Goal: Task Accomplishment & Management: Manage account settings

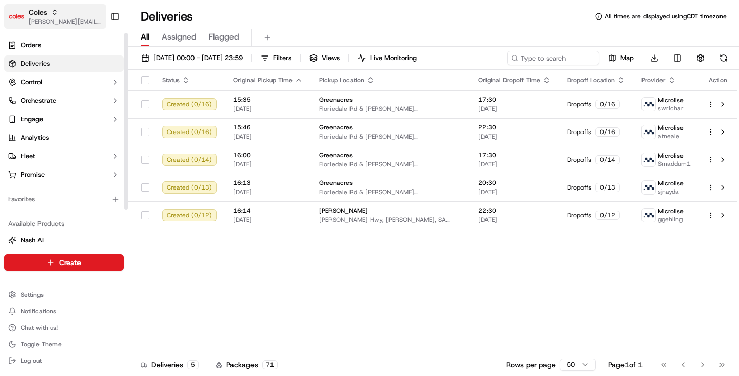
drag, startPoint x: 35, startPoint y: 17, endPoint x: 49, endPoint y: 21, distance: 13.8
click at [36, 17] on span "[PERSON_NAME][EMAIL_ADDRESS][DOMAIN_NAME]" at bounding box center [65, 21] width 73 height 8
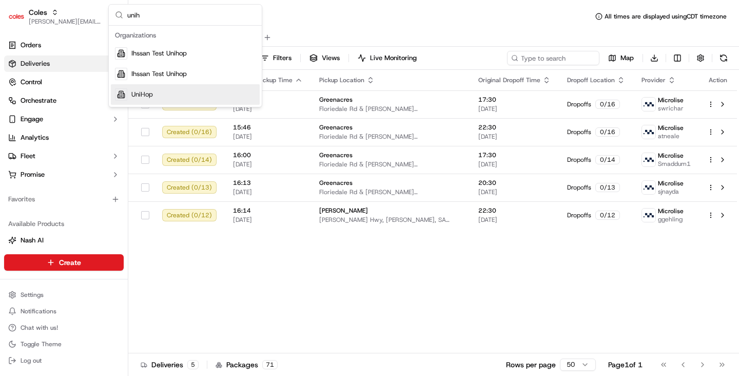
type input "unih"
click at [161, 91] on div "UniHop" at bounding box center [185, 94] width 149 height 21
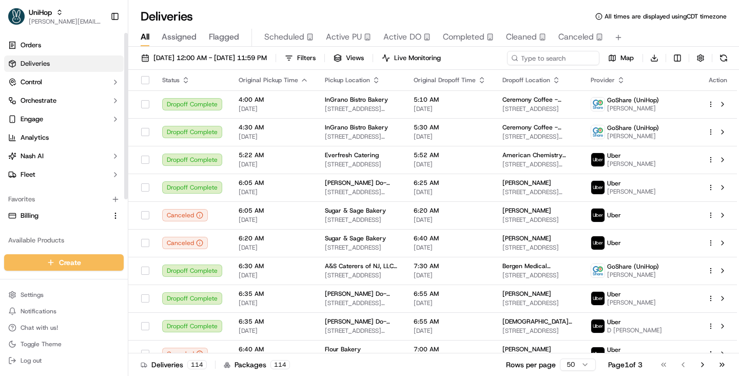
drag, startPoint x: 35, startPoint y: 216, endPoint x: 72, endPoint y: 189, distance: 45.5
click at [35, 216] on span "Billing" at bounding box center [30, 215] width 18 height 9
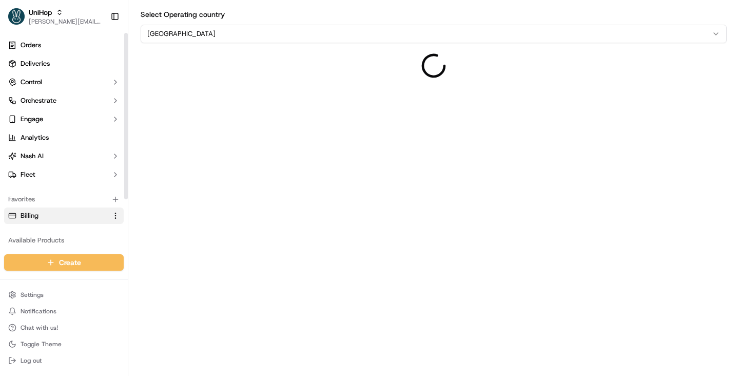
click at [251, 37] on html "UniHop [PERSON_NAME][EMAIL_ADDRESS][DOMAIN_NAME] Toggle Sidebar Orders Deliveri…" at bounding box center [369, 188] width 739 height 376
click at [270, 7] on html "UniHop [PERSON_NAME][EMAIL_ADDRESS][DOMAIN_NAME] Toggle Sidebar Orders Deliveri…" at bounding box center [369, 188] width 739 height 376
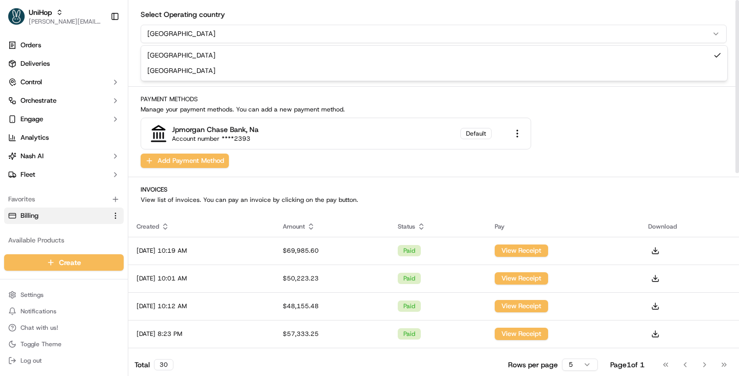
click at [181, 35] on html "UniHop [PERSON_NAME][EMAIL_ADDRESS][DOMAIN_NAME] Toggle Sidebar Orders Deliveri…" at bounding box center [369, 188] width 739 height 376
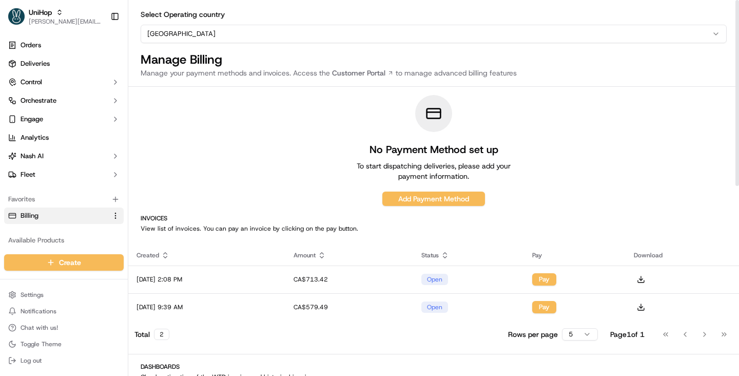
click at [184, 36] on html "UniHop [PERSON_NAME][EMAIL_ADDRESS][DOMAIN_NAME] Toggle Sidebar Orders Deliveri…" at bounding box center [369, 188] width 739 height 376
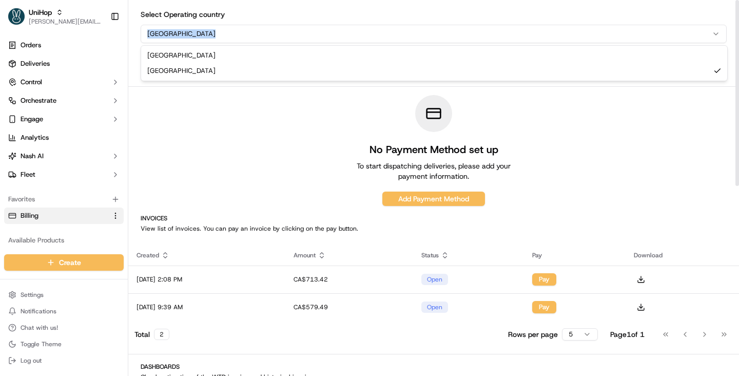
click at [184, 36] on html "UniHop [PERSON_NAME][EMAIL_ADDRESS][DOMAIN_NAME] Toggle Sidebar Orders Deliveri…" at bounding box center [369, 188] width 739 height 376
click at [557, 121] on html "UniHop [PERSON_NAME][EMAIL_ADDRESS][DOMAIN_NAME] Toggle Sidebar Orders Deliveri…" at bounding box center [369, 188] width 739 height 376
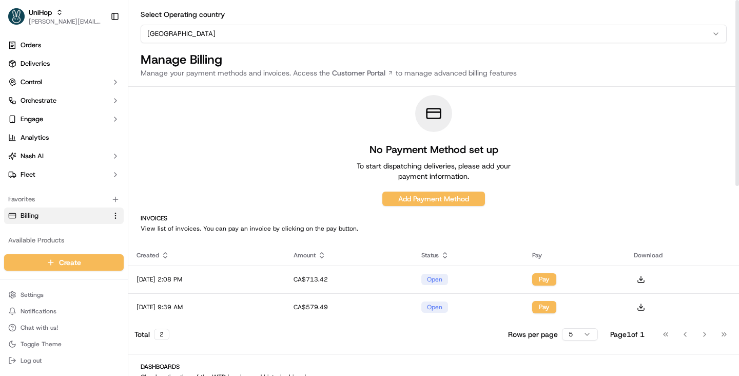
click at [543, 119] on div "No Payment Method set up To start dispatching deliveries, please add your payme…" at bounding box center [433, 150] width 611 height 111
click at [337, 73] on link "Customer Portal" at bounding box center [363, 73] width 66 height 10
click at [522, 64] on h1 "Manage Billing" at bounding box center [434, 59] width 586 height 16
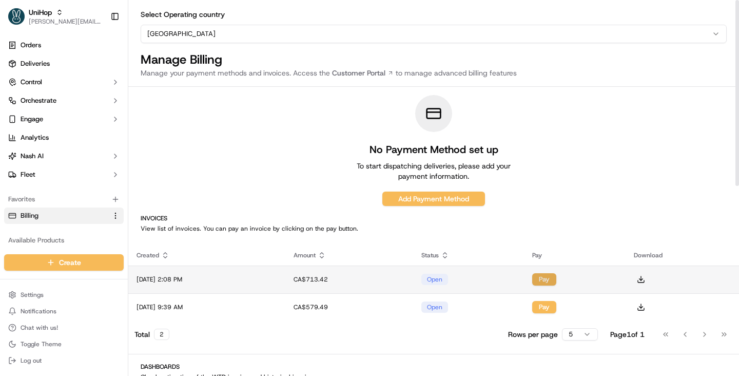
click at [556, 280] on button "Pay" at bounding box center [544, 279] width 24 height 12
click at [556, 278] on button "Pay" at bounding box center [544, 279] width 24 height 12
